Goal: Transaction & Acquisition: Purchase product/service

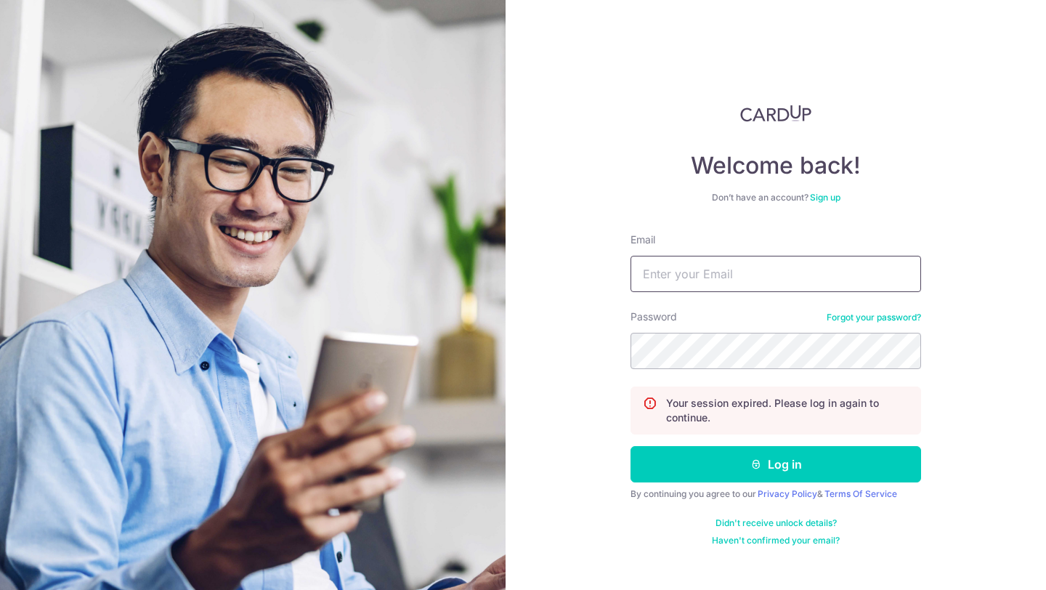
type input "hello@c71.sg"
click at [746, 438] on form "Email hello@c71.sg Password Forgot your password? Your session expired. Please …" at bounding box center [776, 390] width 291 height 314
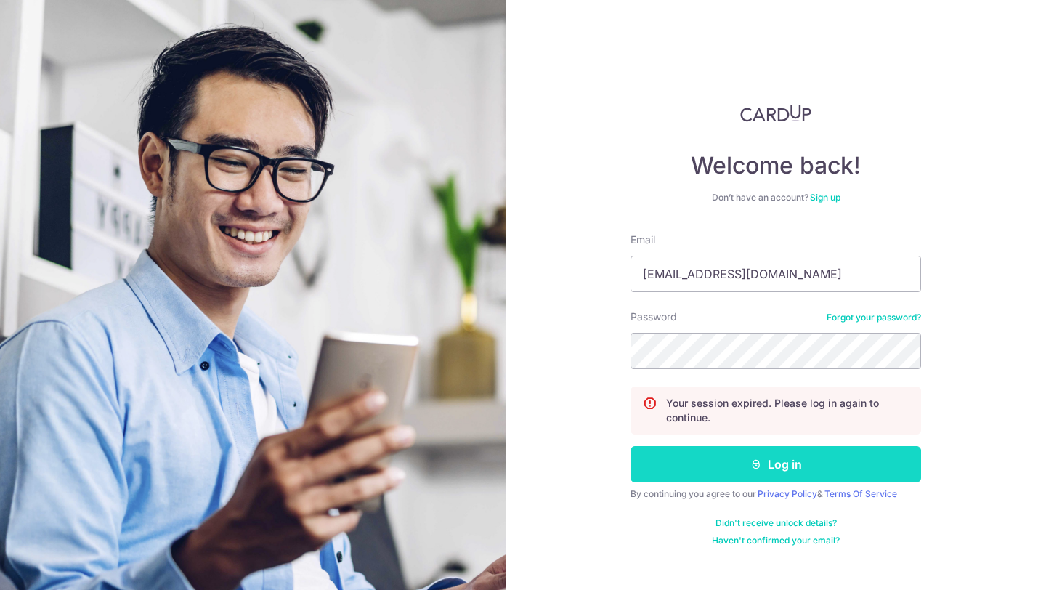
click at [746, 469] on button "Log in" at bounding box center [776, 464] width 291 height 36
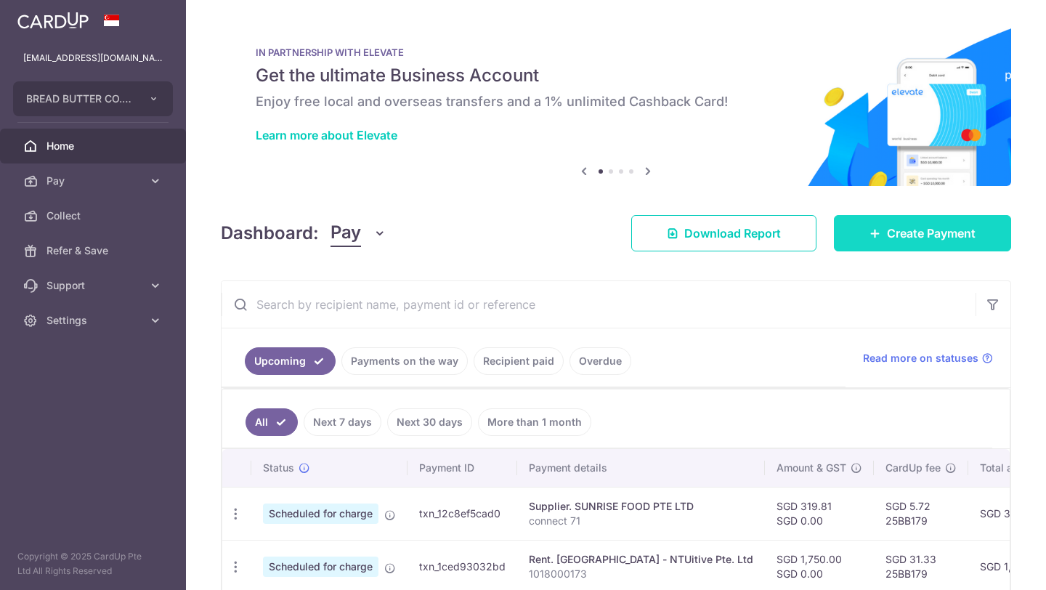
click at [887, 230] on span "Create Payment" at bounding box center [931, 233] width 89 height 17
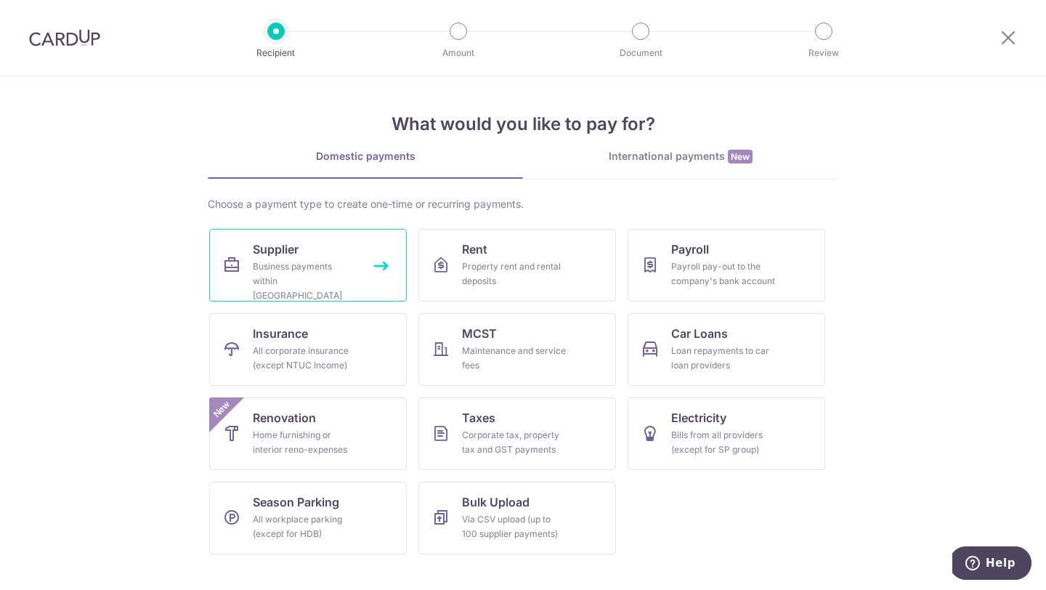
click at [353, 271] on div "Business payments within Singapore" at bounding box center [305, 281] width 105 height 44
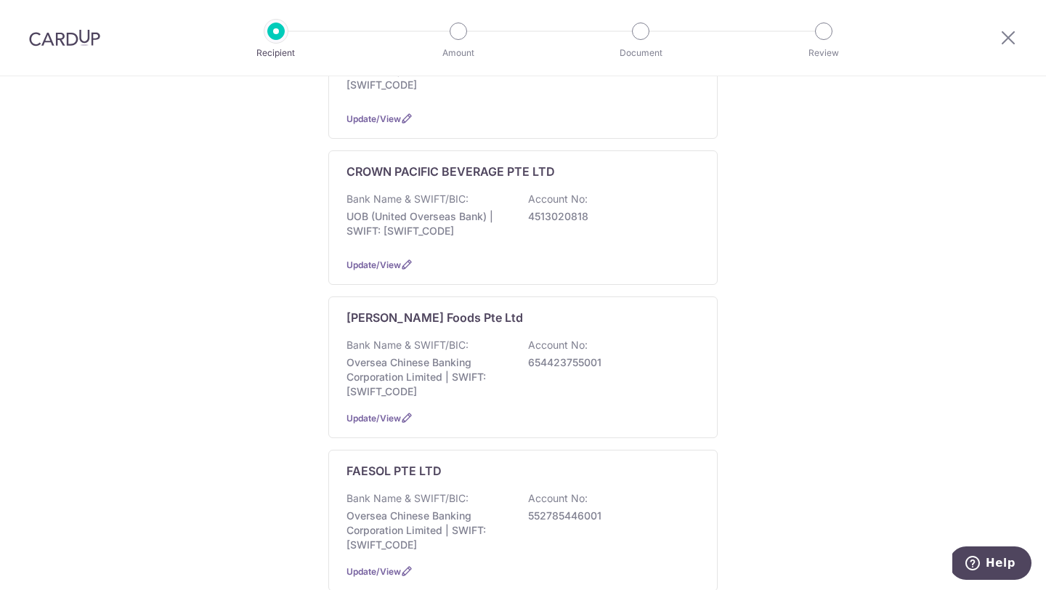
scroll to position [506, 0]
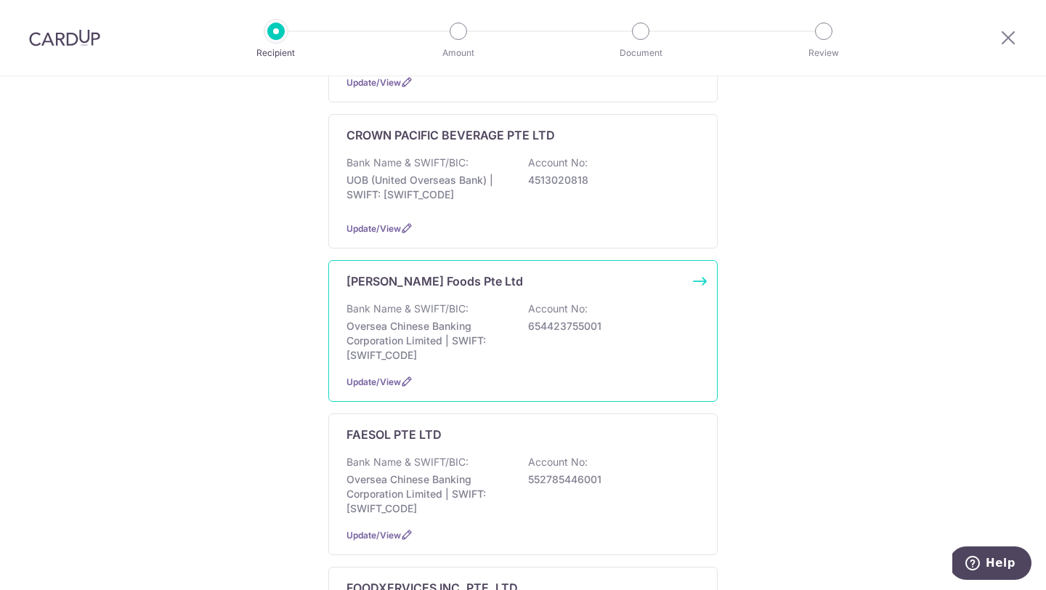
click at [512, 318] on div "Bank Name & SWIFT/BIC: Oversea Chinese Banking Corporation Limited | SWIFT: OCB…" at bounding box center [523, 332] width 353 height 61
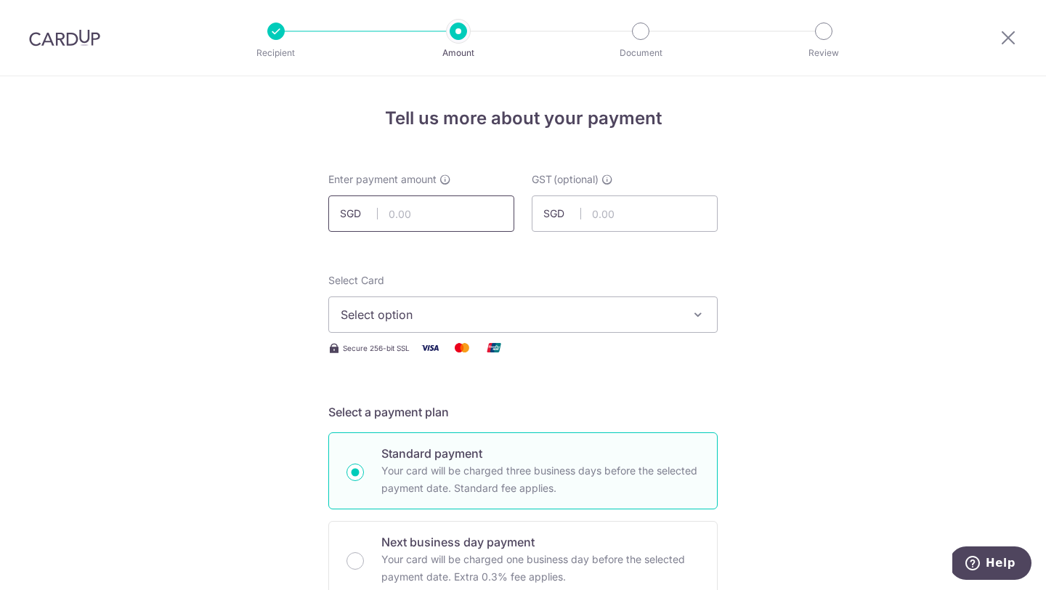
click at [448, 219] on input "text" at bounding box center [421, 213] width 186 height 36
paste input "887.49"
type input "887.49"
click at [490, 322] on span "Select option" at bounding box center [510, 314] width 339 height 17
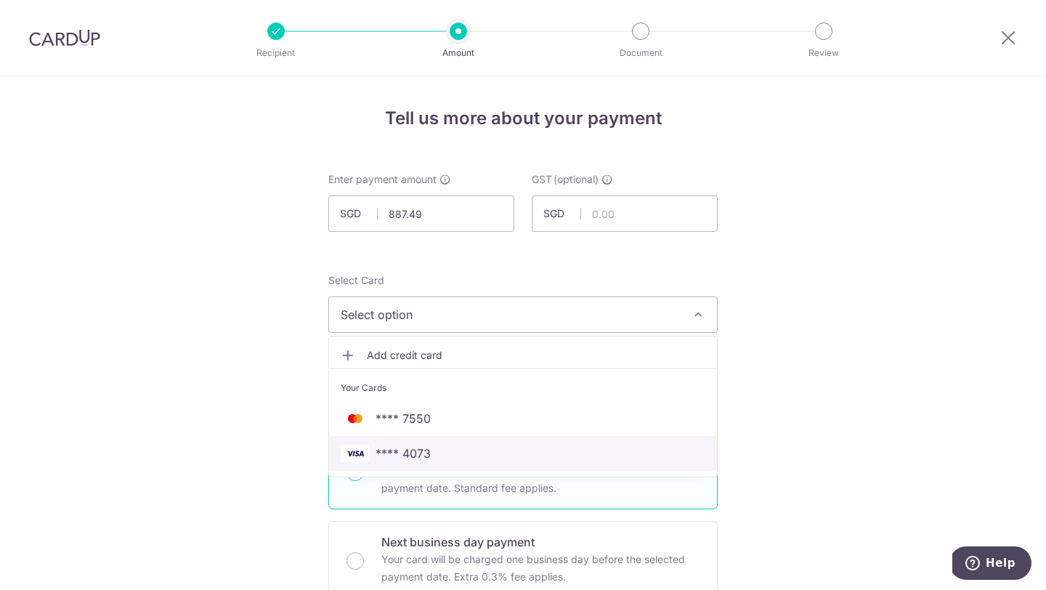
click at [461, 446] on span "**** 4073" at bounding box center [523, 453] width 365 height 17
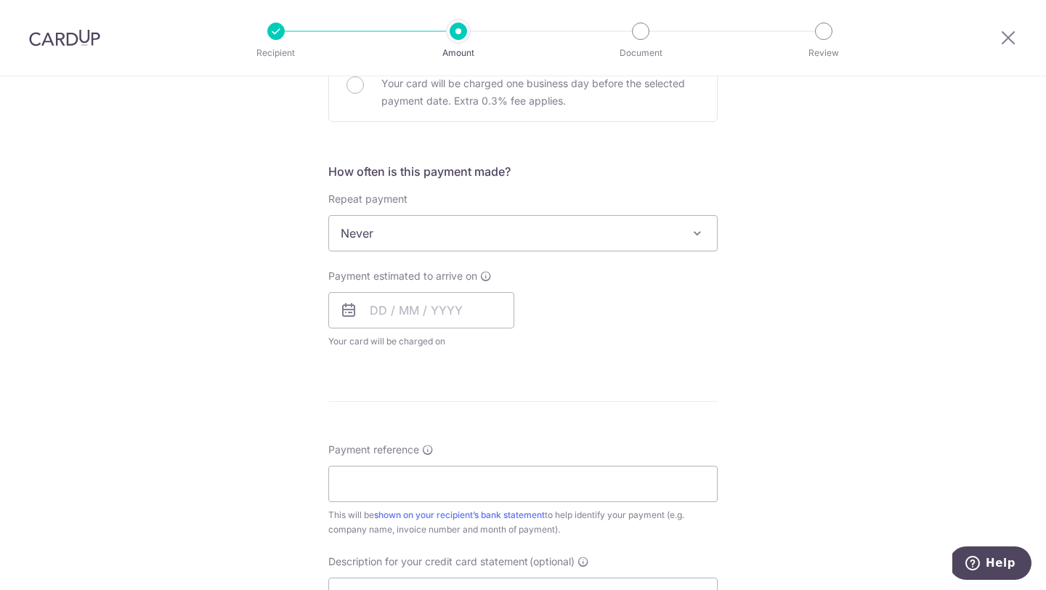
scroll to position [474, 0]
click at [468, 320] on input "text" at bounding box center [421, 312] width 186 height 36
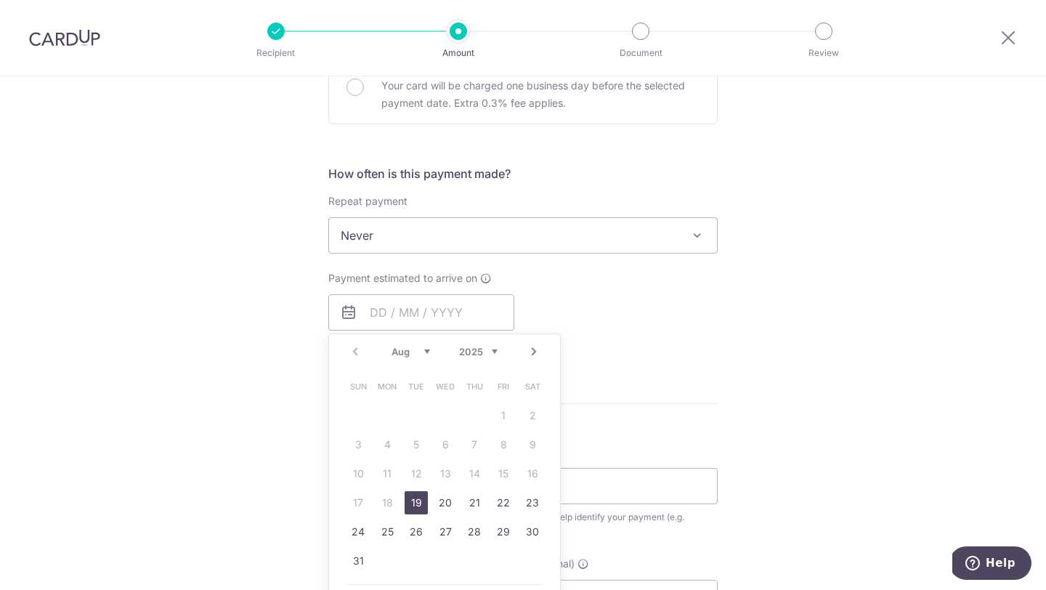
click at [419, 502] on link "19" at bounding box center [416, 502] width 23 height 23
type input "[DATE]"
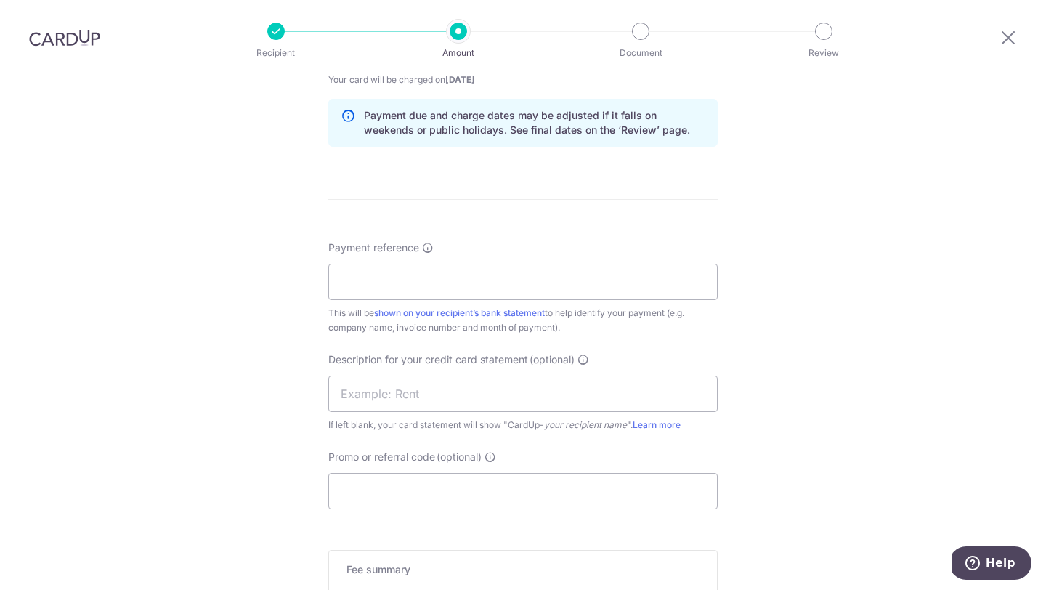
scroll to position [733, 0]
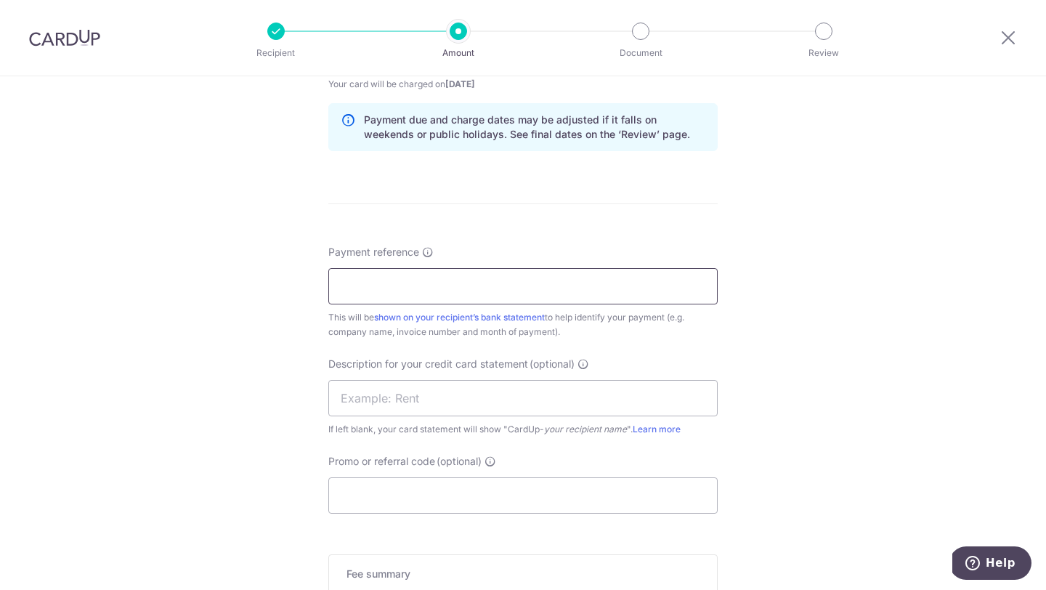
click at [536, 291] on input "Payment reference" at bounding box center [522, 286] width 389 height 36
click at [517, 279] on input "Payment reference" at bounding box center [522, 286] width 389 height 36
type input "BREAD N BUTTER CO PTE LTD"
click at [567, 287] on input "BREAD N BUTTER CO PTE LTD" at bounding box center [522, 286] width 389 height 36
click at [621, 398] on input "text" at bounding box center [522, 398] width 389 height 36
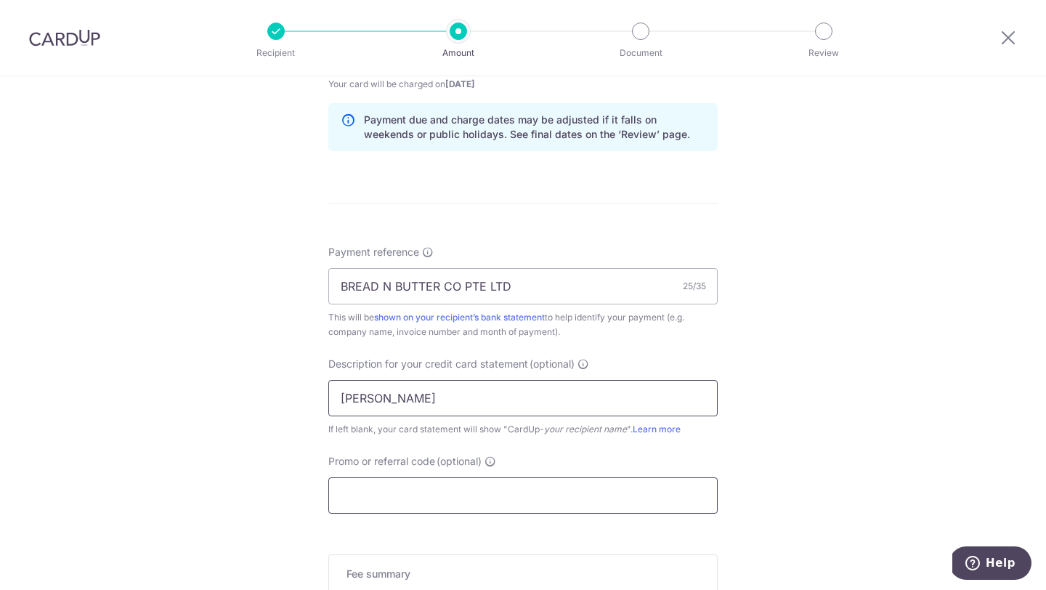
type input "CS TAY"
click at [607, 503] on input "Promo or referral code (optional)" at bounding box center [522, 495] width 389 height 36
paste input "25BB179"
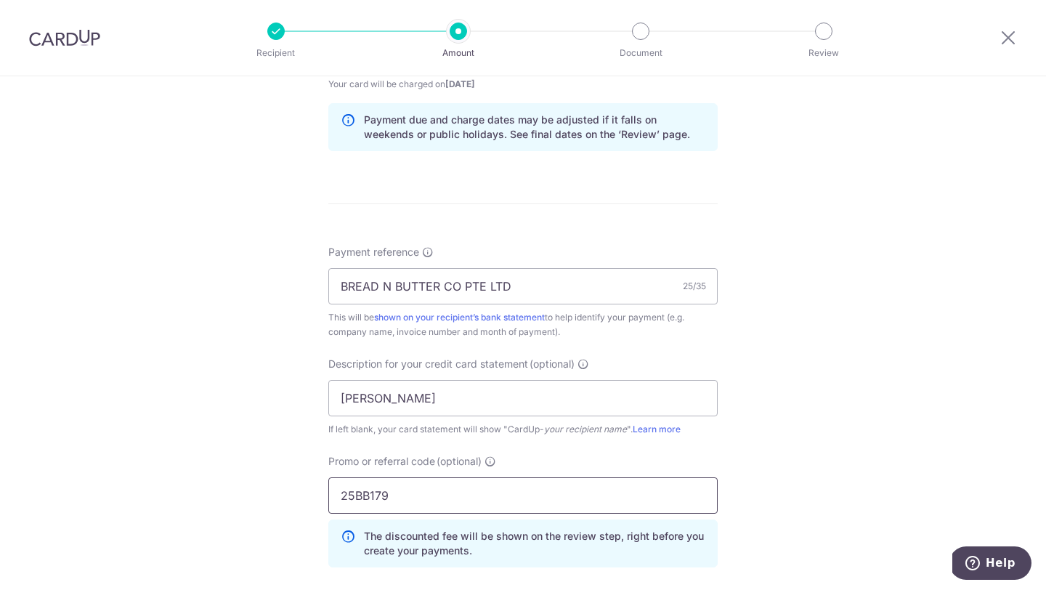
scroll to position [1023, 0]
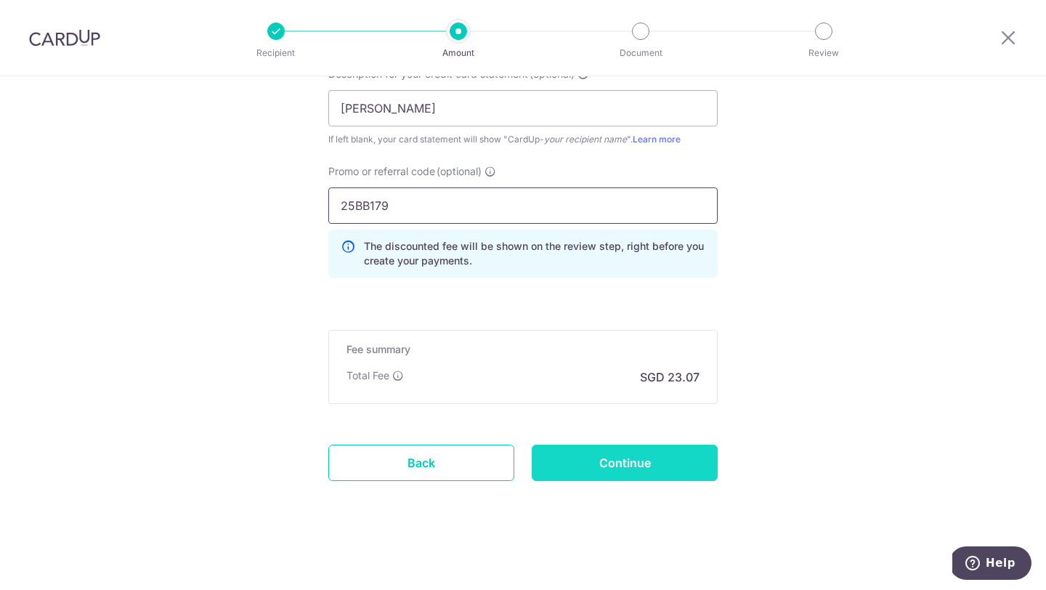
type input "25BB179"
click at [642, 478] on input "Continue" at bounding box center [625, 463] width 186 height 36
type input "Create Schedule"
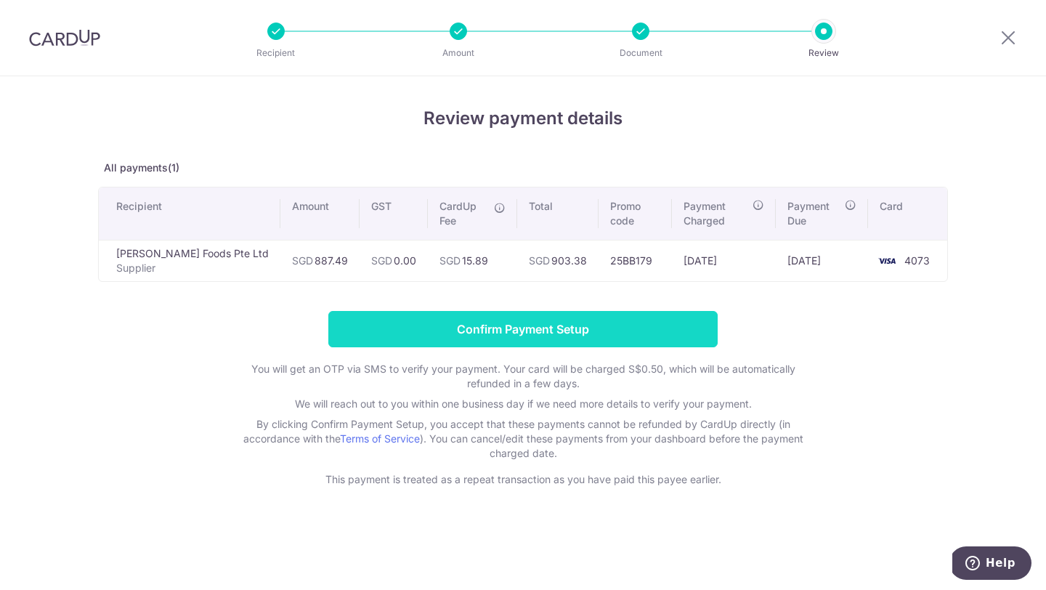
click at [678, 339] on input "Confirm Payment Setup" at bounding box center [522, 329] width 389 height 36
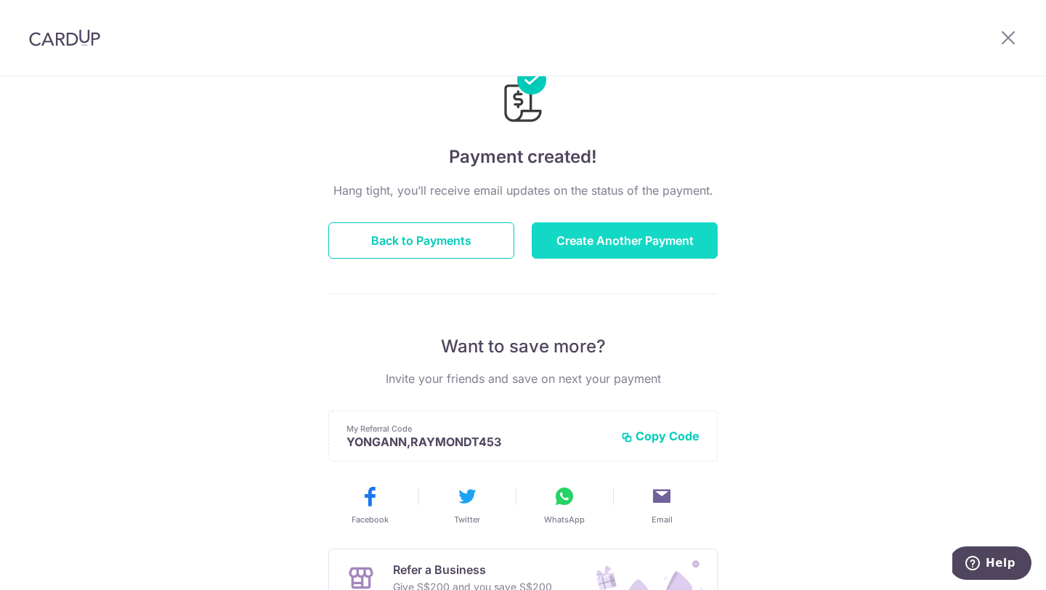
scroll to position [50, 0]
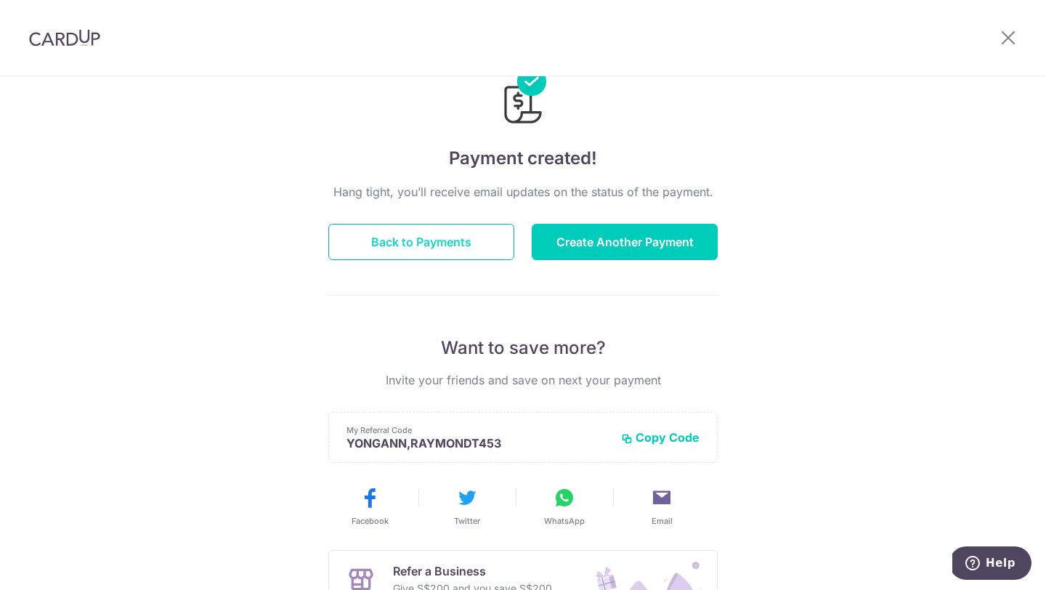
click at [501, 250] on button "Back to Payments" at bounding box center [421, 242] width 186 height 36
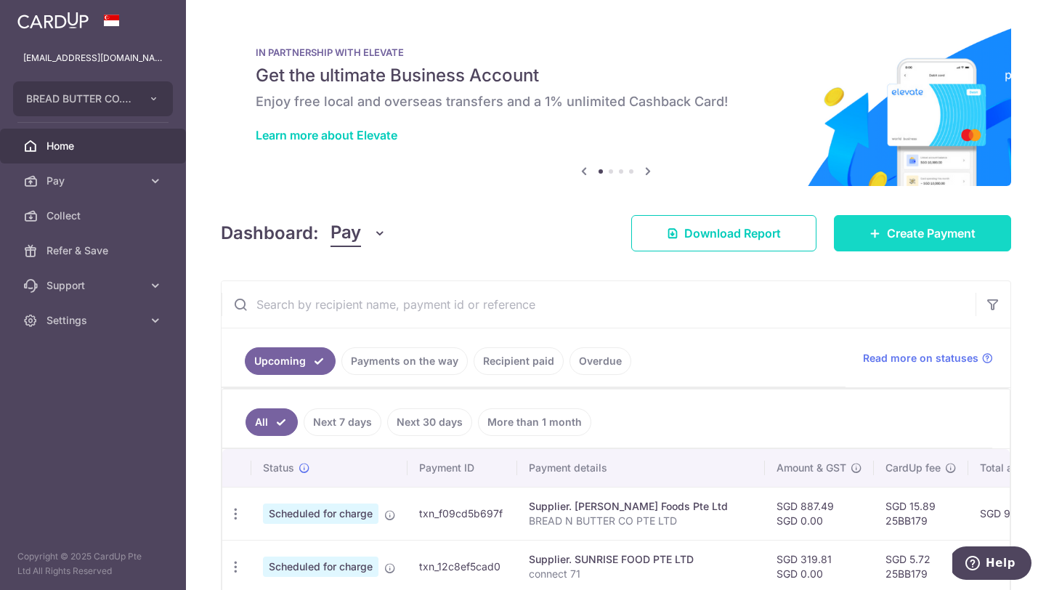
click at [914, 244] on link "Create Payment" at bounding box center [922, 233] width 177 height 36
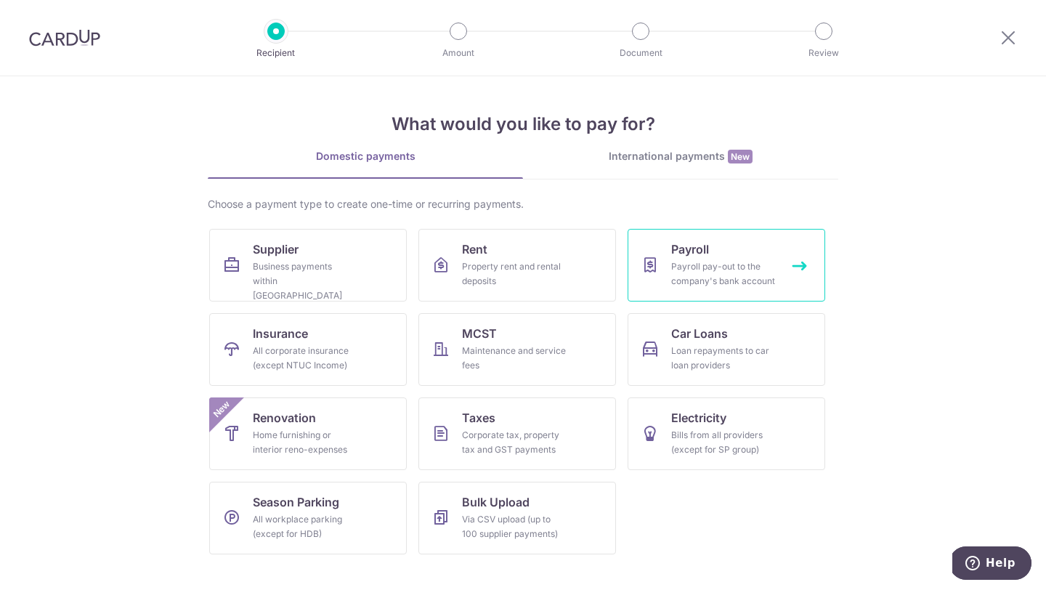
click at [661, 278] on link "Payroll Payroll pay-out to the company's bank account" at bounding box center [727, 265] width 198 height 73
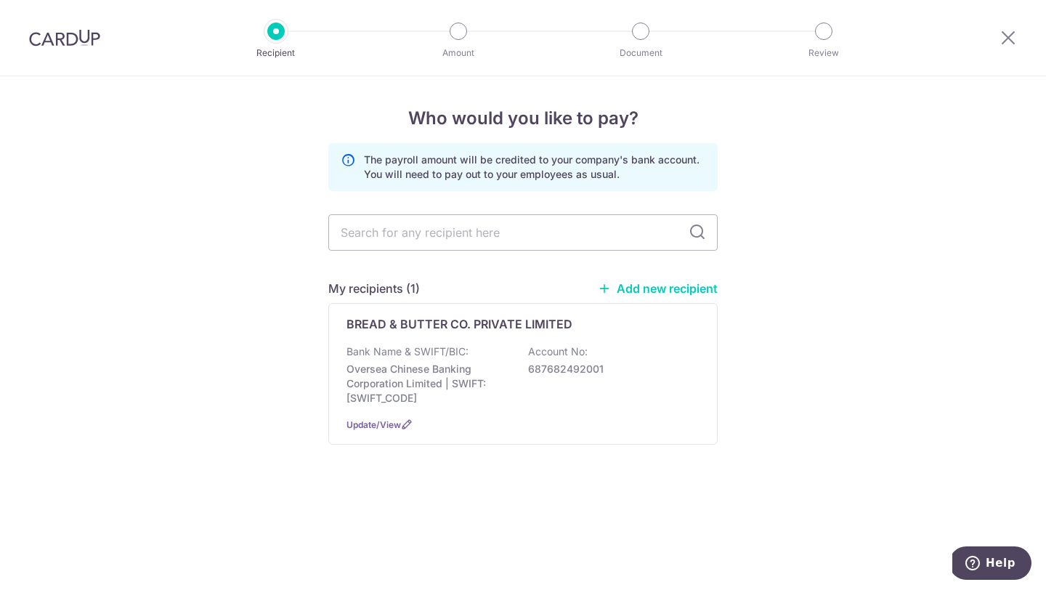
click at [565, 231] on input "text" at bounding box center [522, 232] width 389 height 36
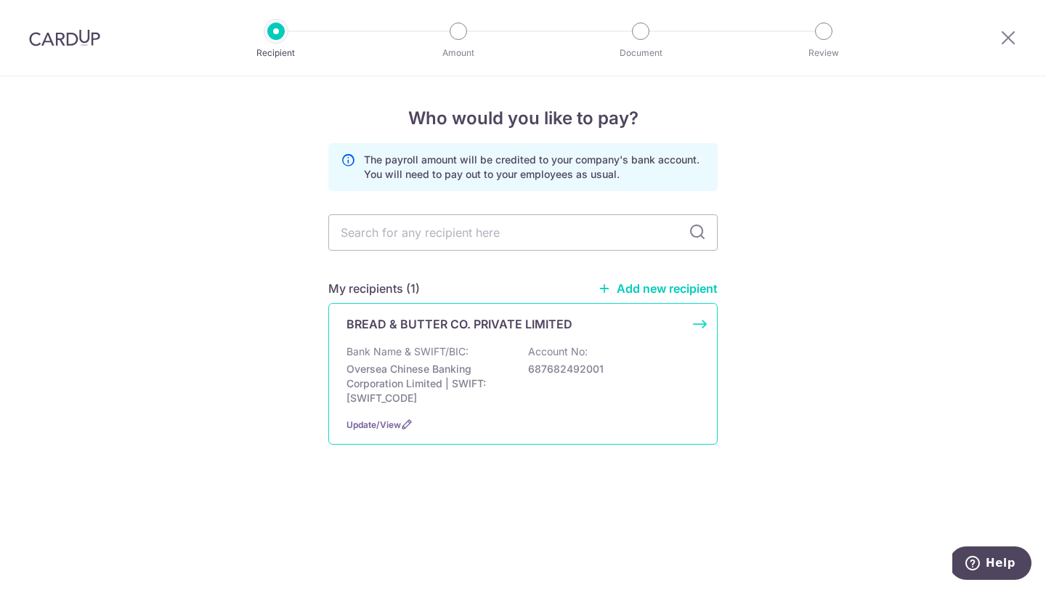
drag, startPoint x: 664, startPoint y: 391, endPoint x: 678, endPoint y: 368, distance: 26.4
click at [664, 392] on div "Bank Name & SWIFT/BIC: Oversea Chinese Banking Corporation Limited | SWIFT: OCB…" at bounding box center [523, 374] width 353 height 61
click at [678, 368] on p "687682492001" at bounding box center [609, 369] width 163 height 15
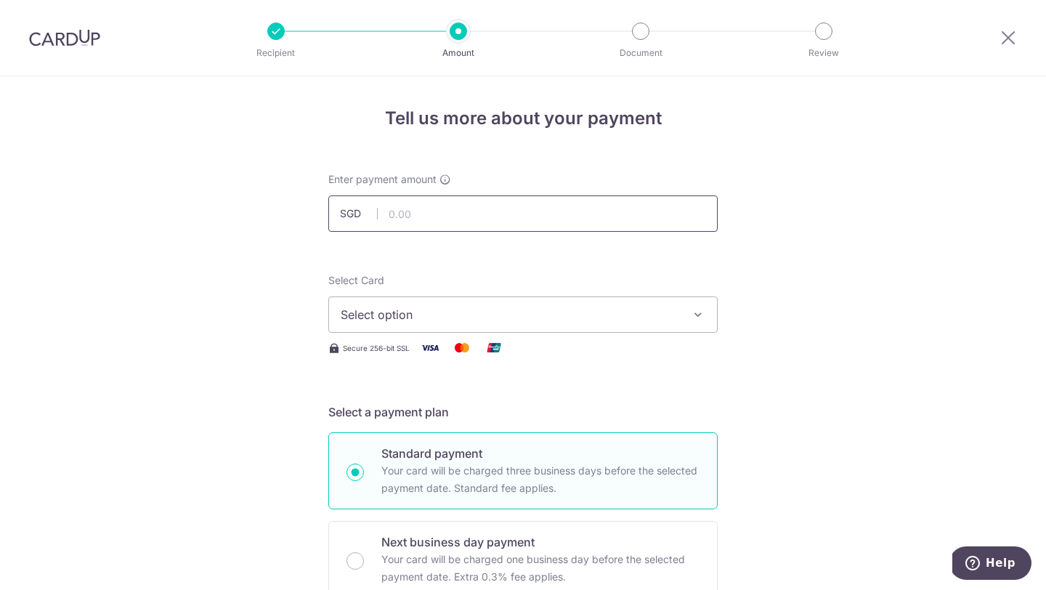
click at [504, 226] on input "text" at bounding box center [522, 213] width 389 height 36
paste input "10762.5"
type input "10,762.50"
click at [553, 321] on span "Select option" at bounding box center [510, 314] width 339 height 17
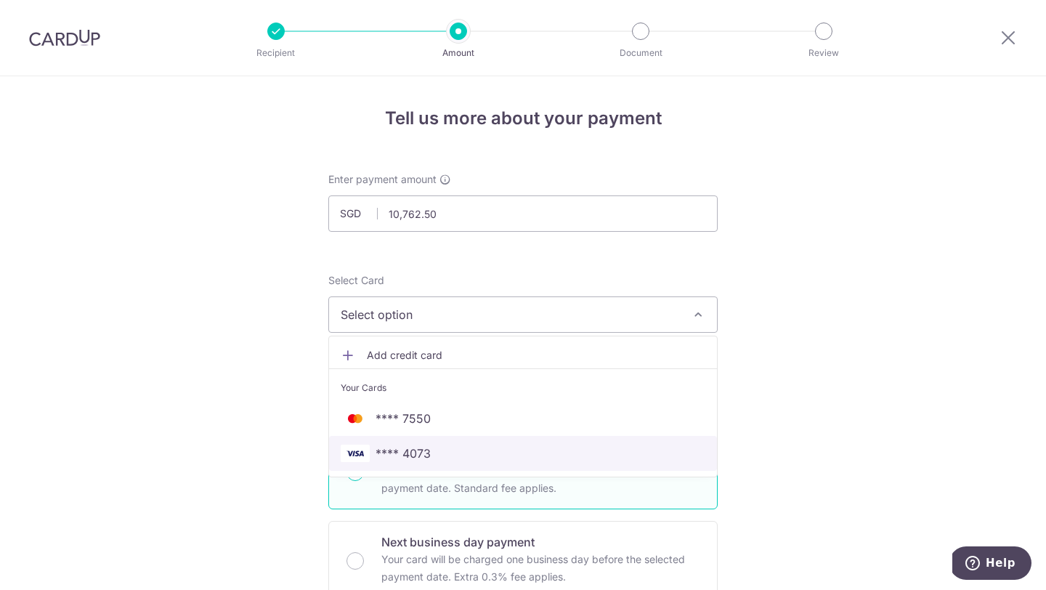
click at [512, 456] on span "**** 4073" at bounding box center [523, 453] width 365 height 17
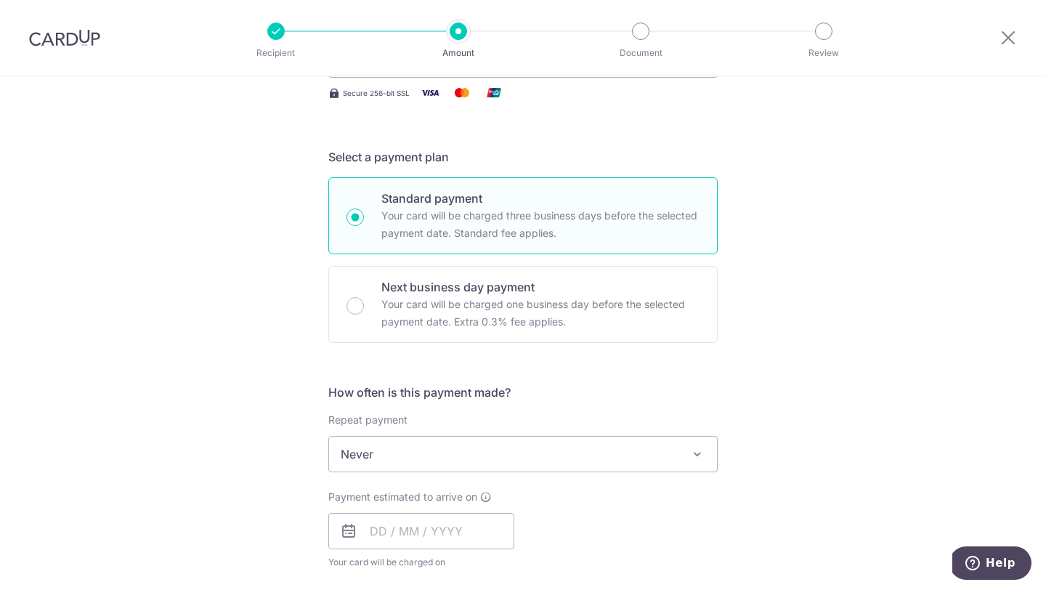
scroll to position [306, 0]
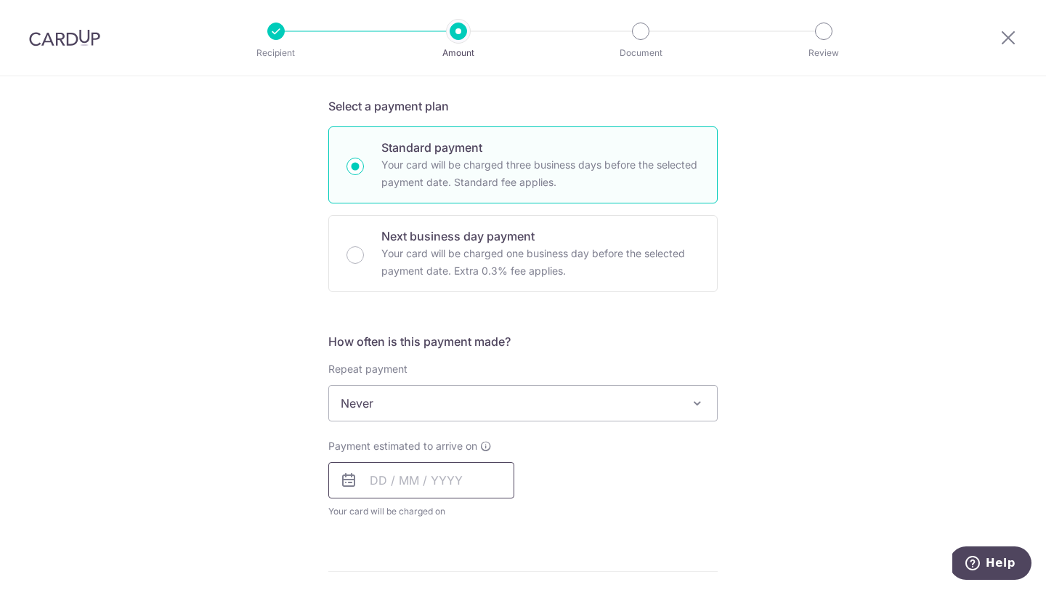
click at [466, 477] on input "text" at bounding box center [421, 480] width 186 height 36
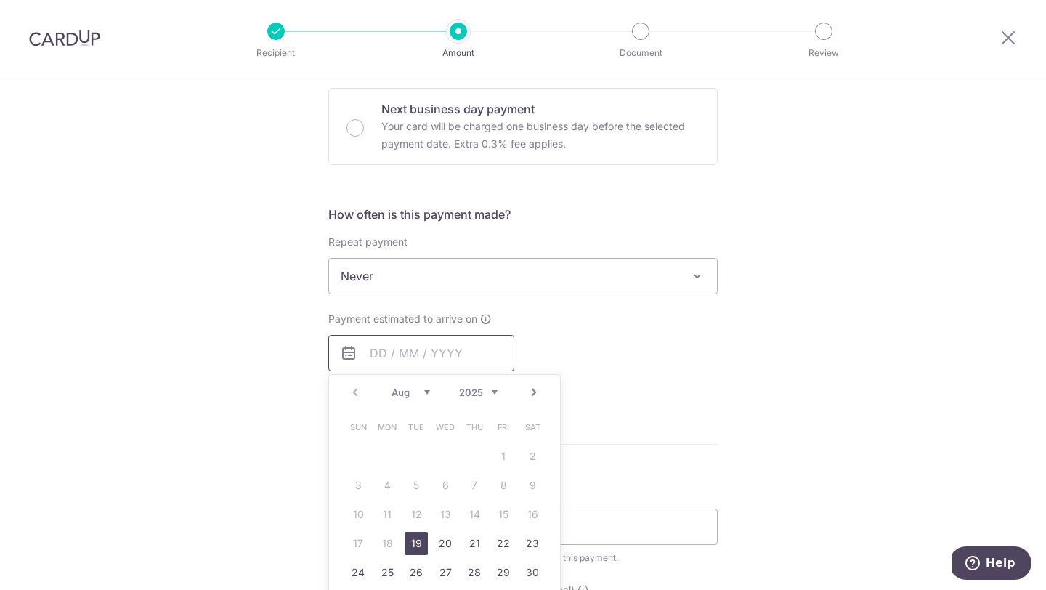
scroll to position [464, 0]
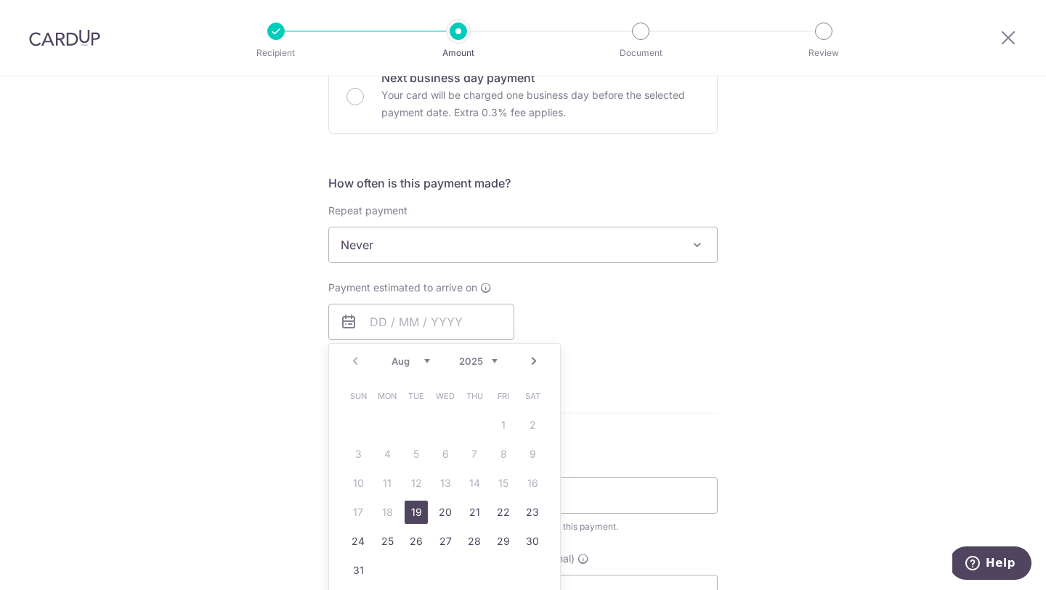
click at [411, 514] on link "19" at bounding box center [416, 512] width 23 height 23
type input "[DATE]"
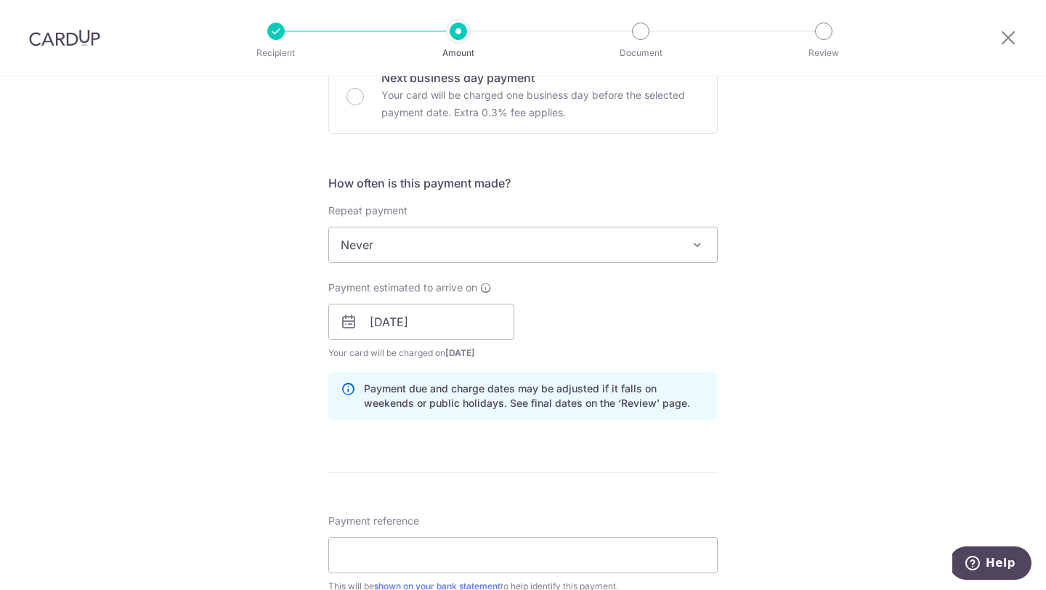
scroll to position [552, 0]
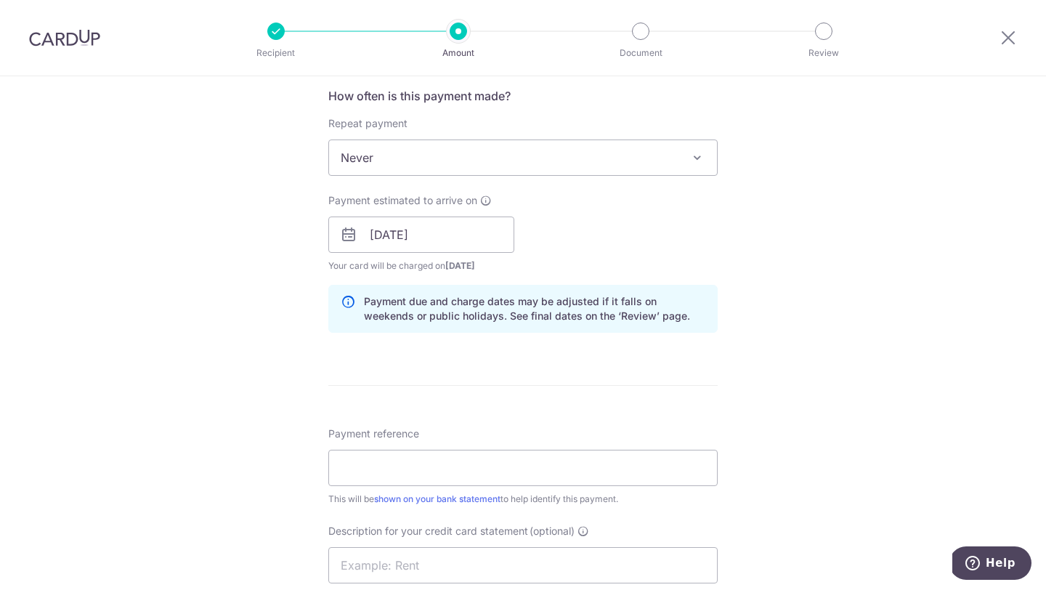
click at [652, 404] on form "Enter payment amount SGD 10,762.50 10762.50 Select Card **** 4073 Add credit ca…" at bounding box center [522, 267] width 389 height 1293
click at [619, 463] on input "Payment reference" at bounding box center [522, 468] width 389 height 36
click at [610, 473] on input "Payment reference" at bounding box center [522, 468] width 389 height 36
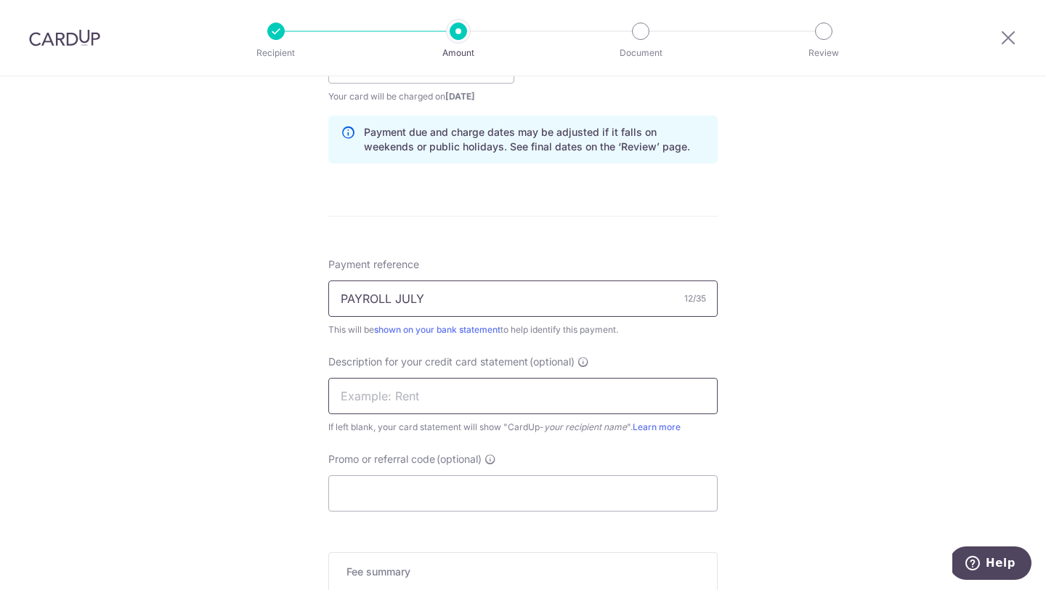
type input "PAYROLL JULY"
click at [589, 406] on input "text" at bounding box center [522, 396] width 389 height 36
drag, startPoint x: 439, startPoint y: 294, endPoint x: 307, endPoint y: 294, distance: 131.5
click at [307, 294] on div "Tell us more about your payment Enter payment amount SGD 10,762.50 10762.50 Sel…" at bounding box center [523, 83] width 1046 height 1457
click at [375, 380] on input "text" at bounding box center [522, 396] width 389 height 36
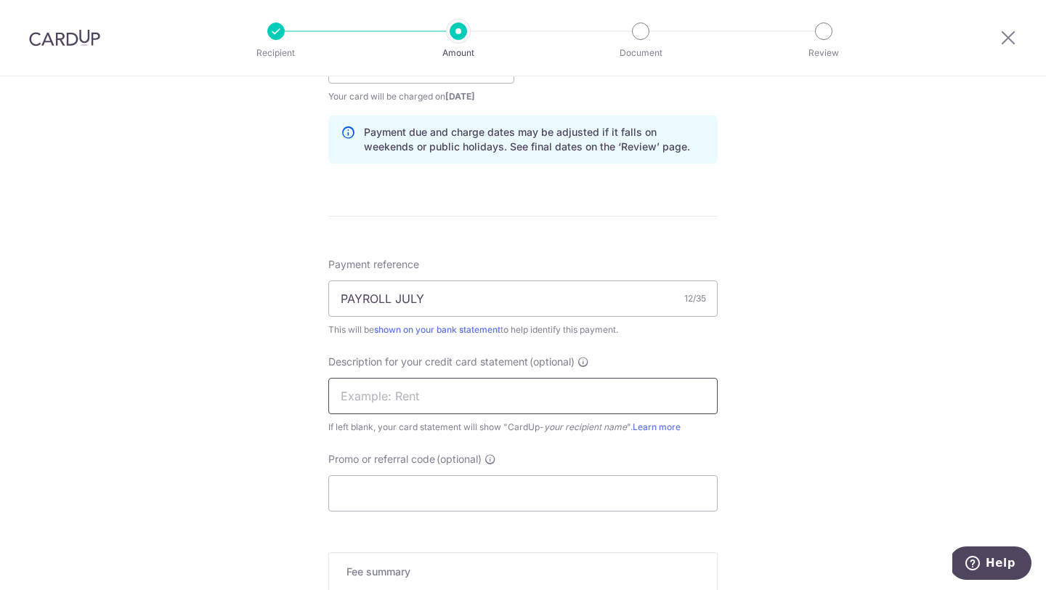
paste input "PAYROLL JULY"
type input "PAYROLL JULY"
click at [383, 506] on input "Promo or referral code (optional)" at bounding box center [522, 493] width 389 height 36
paste input "25BB179"
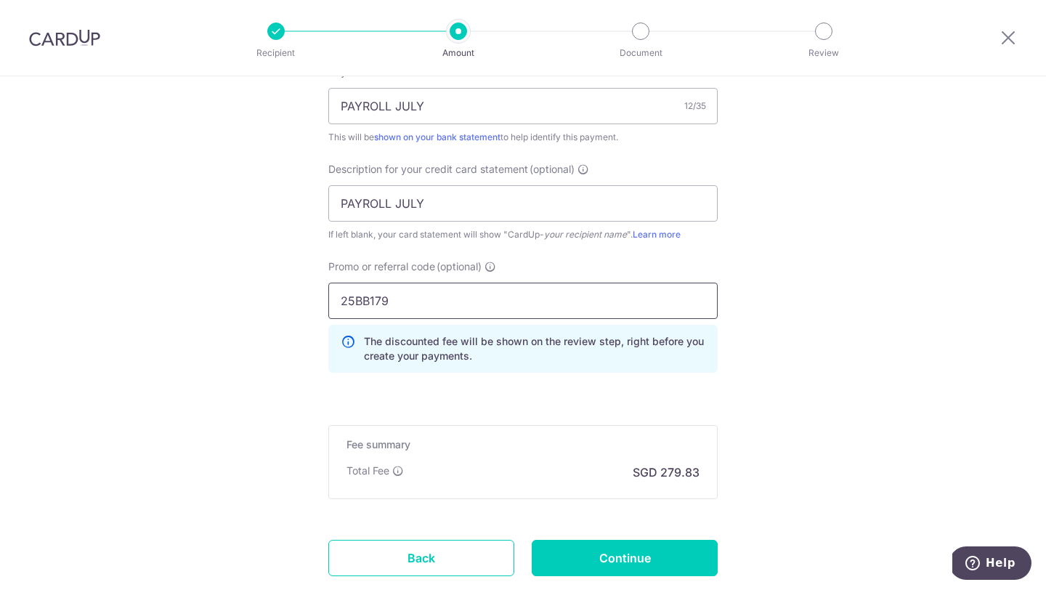
scroll to position [956, 0]
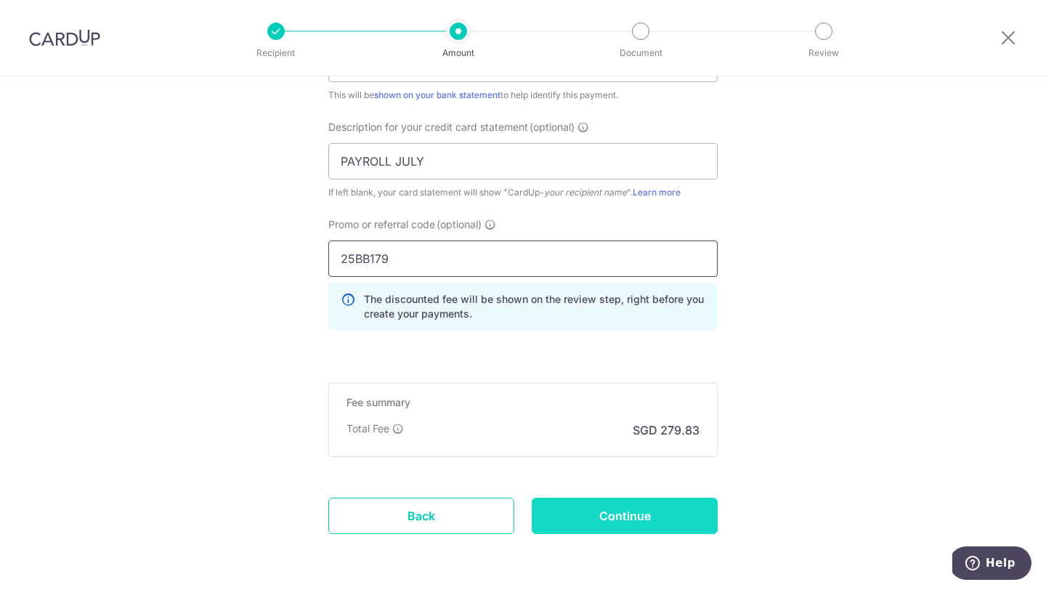
type input "25BB179"
click at [611, 513] on input "Continue" at bounding box center [625, 516] width 186 height 36
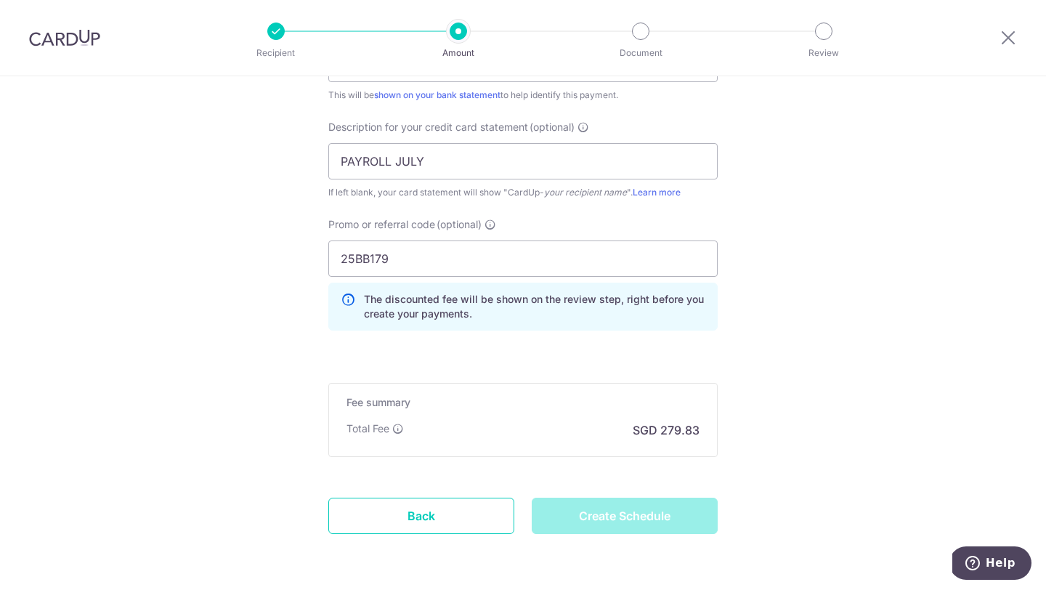
type input "Create Schedule"
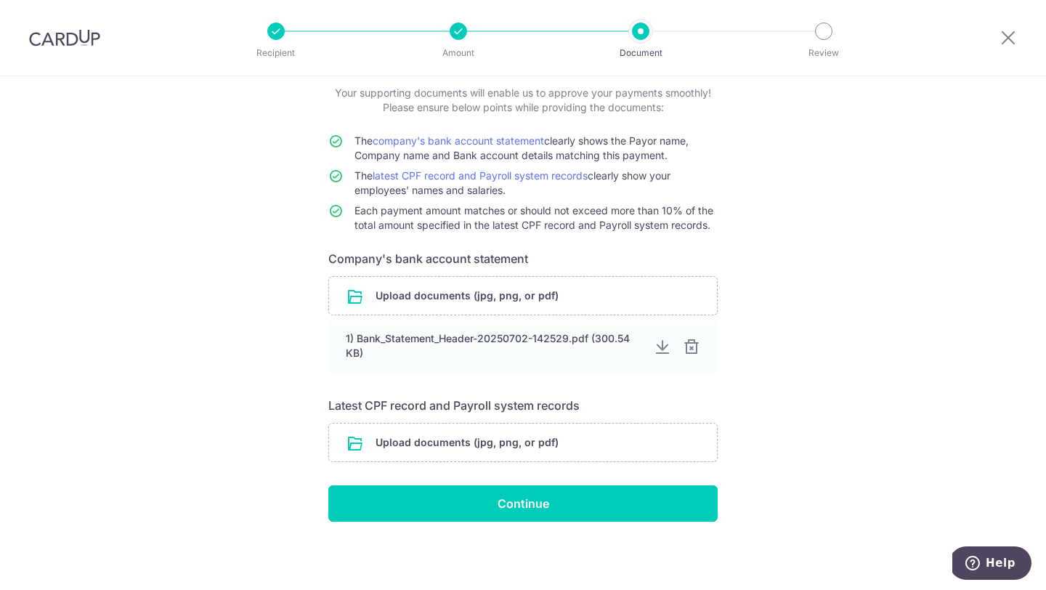
scroll to position [86, 0]
click at [567, 438] on input "file" at bounding box center [523, 443] width 388 height 38
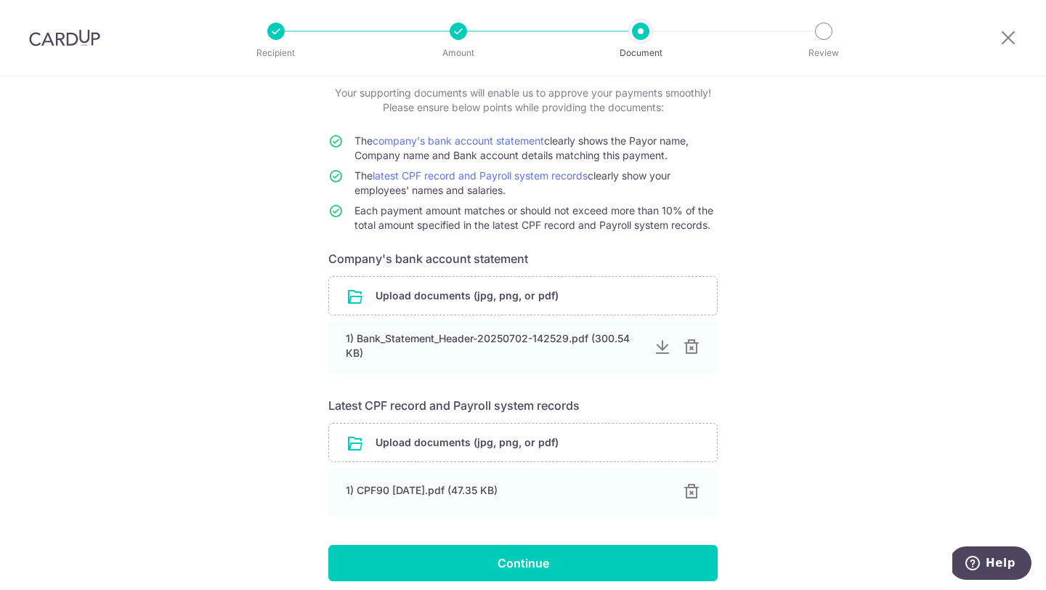
scroll to position [134, 0]
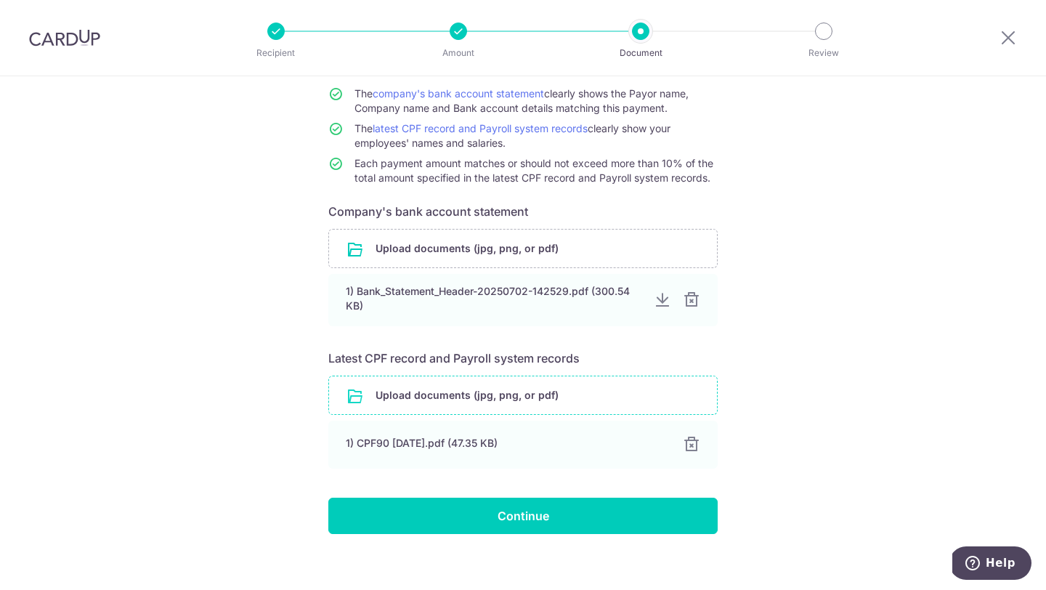
click at [549, 390] on input "file" at bounding box center [523, 395] width 388 height 38
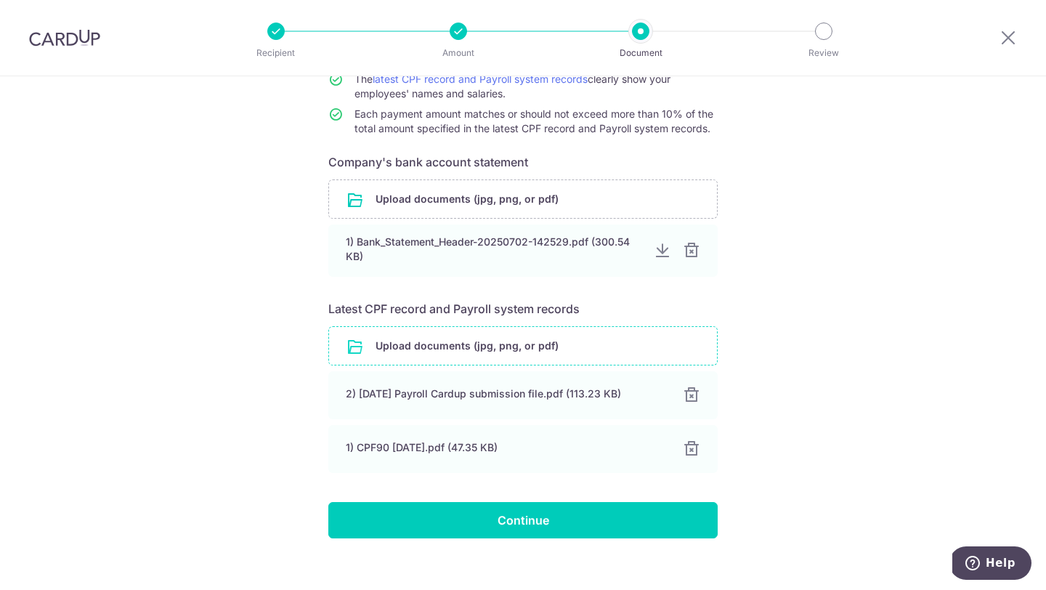
scroll to position [200, 0]
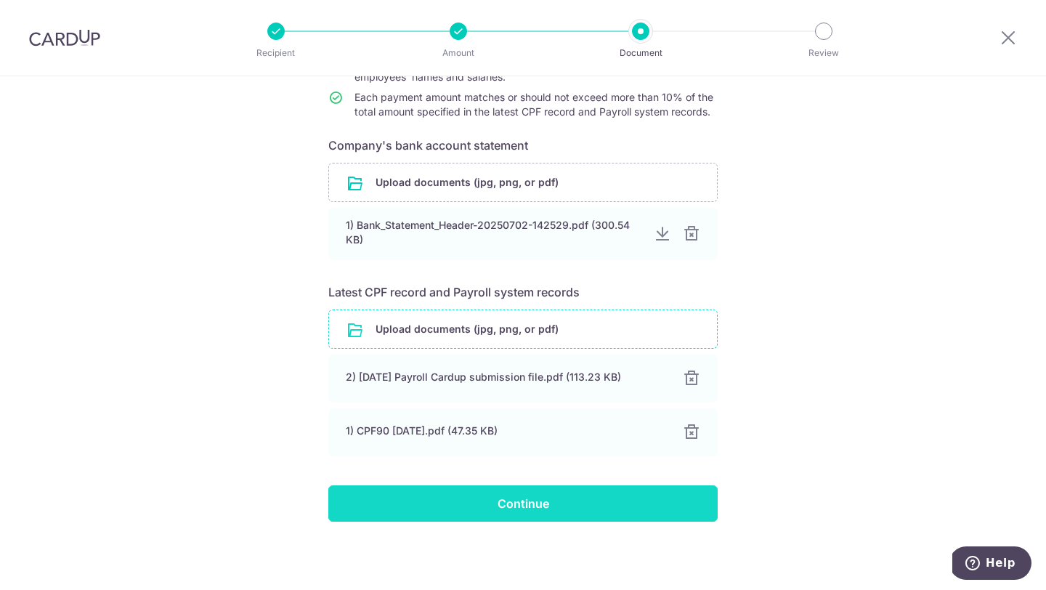
click at [610, 506] on input "Continue" at bounding box center [522, 503] width 389 height 36
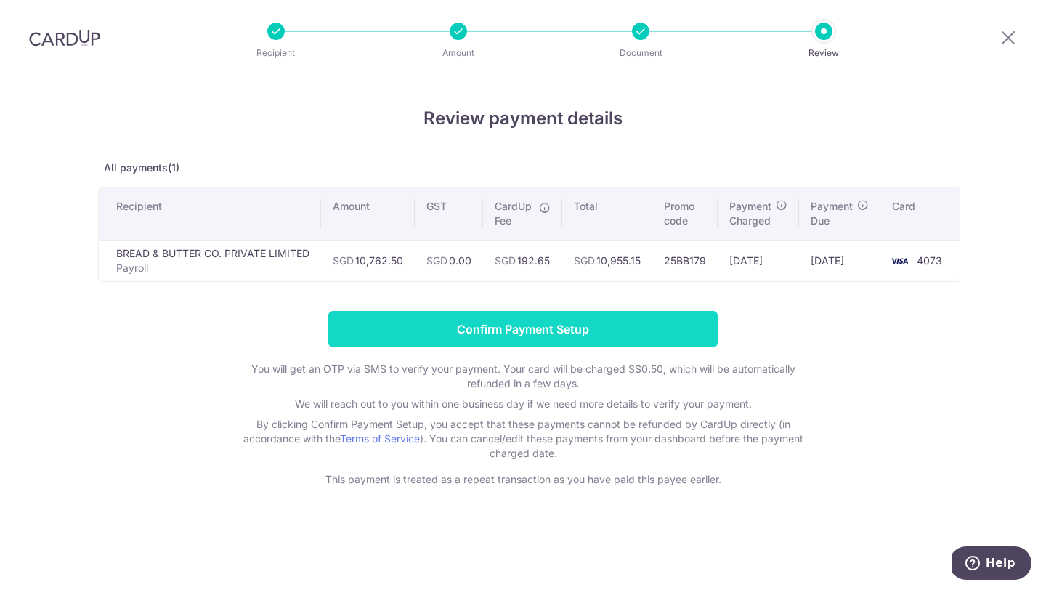
click at [579, 329] on input "Confirm Payment Setup" at bounding box center [522, 329] width 389 height 36
